Goal: Task Accomplishment & Management: Manage account settings

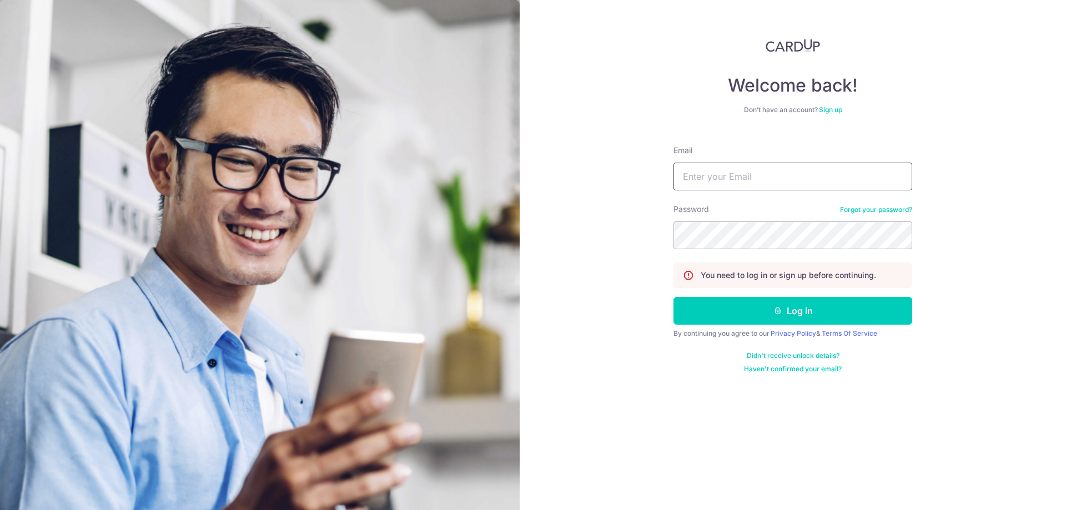
type input "[EMAIL_ADDRESS][DOMAIN_NAME]"
click at [673, 297] on button "Log in" at bounding box center [792, 311] width 239 height 28
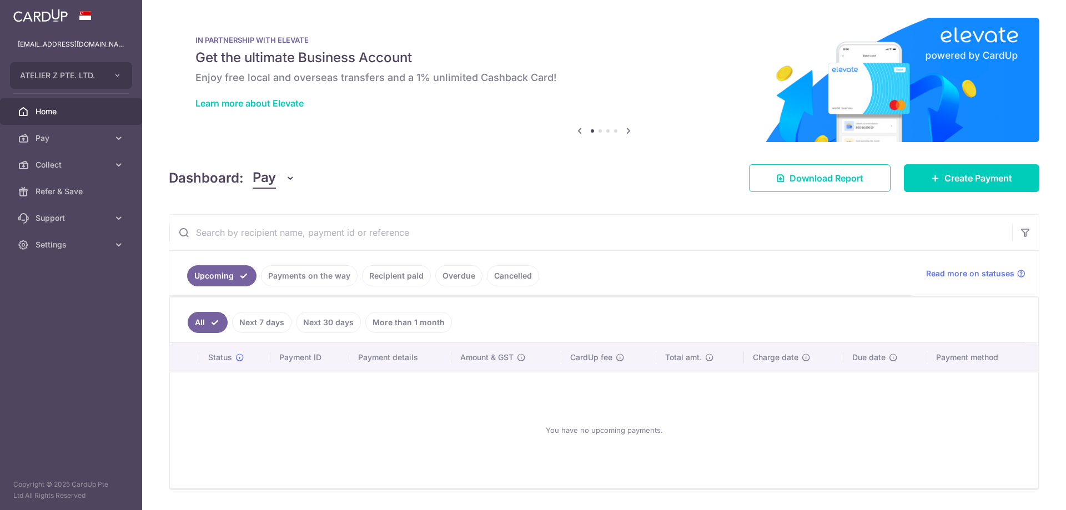
click at [327, 280] on link "Payments on the way" at bounding box center [309, 275] width 97 height 21
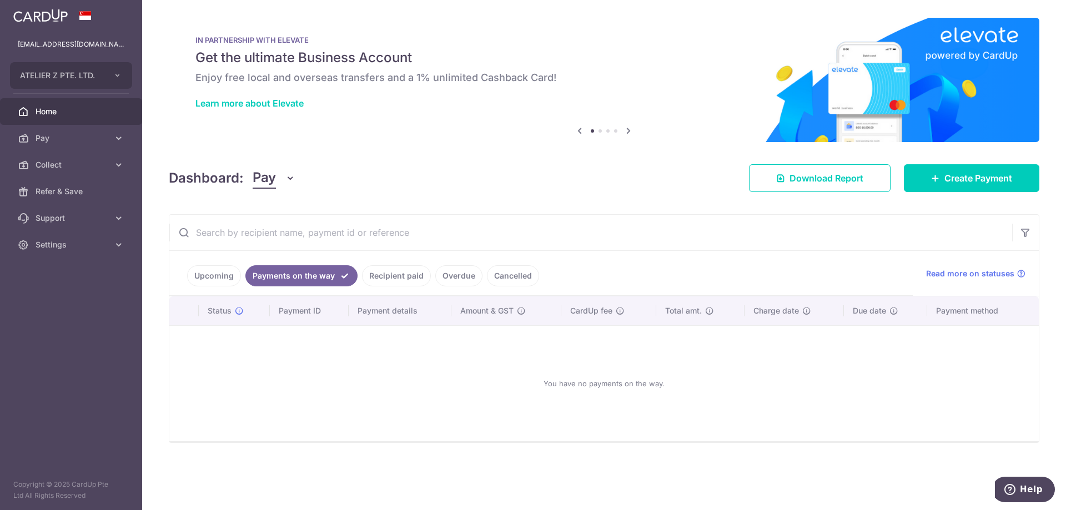
click at [397, 281] on link "Recipient paid" at bounding box center [396, 275] width 69 height 21
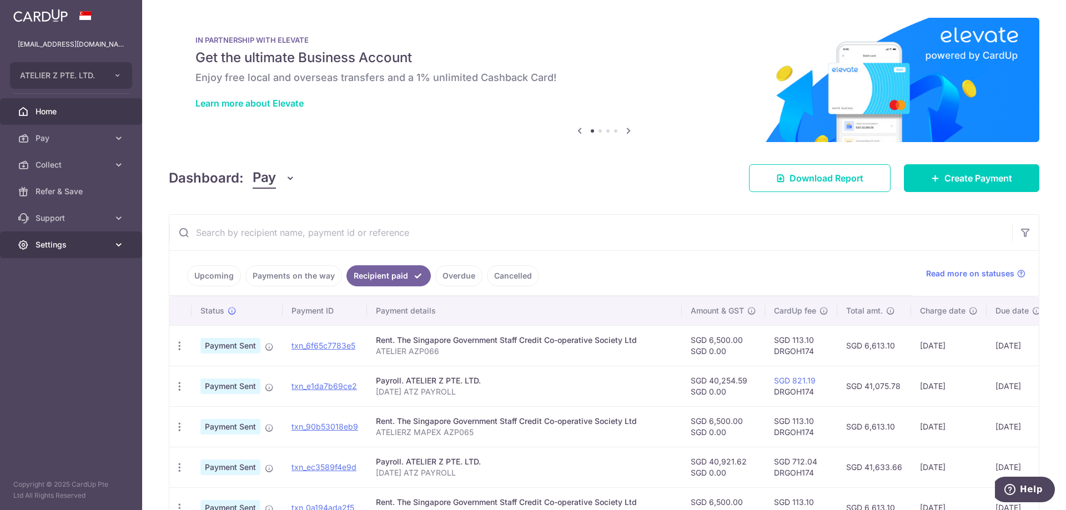
click at [80, 241] on span "Settings" at bounding box center [72, 244] width 73 height 11
click at [34, 301] on link "Logout" at bounding box center [71, 298] width 142 height 27
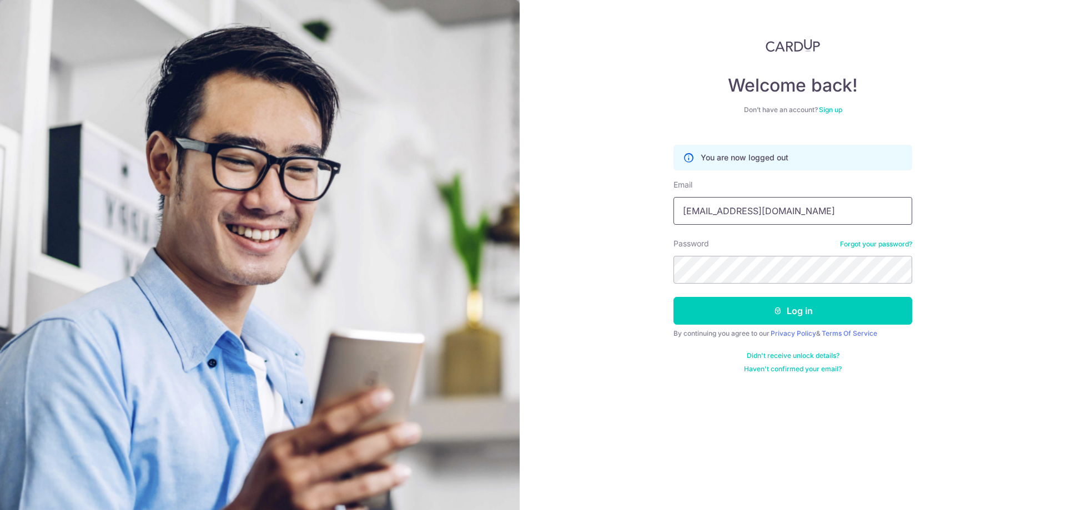
click at [834, 212] on input "[EMAIL_ADDRESS][DOMAIN_NAME]" at bounding box center [792, 211] width 239 height 28
type input "[EMAIL_ADDRESS][DOMAIN_NAME]"
click at [768, 308] on button "Log in" at bounding box center [792, 311] width 239 height 28
